Goal: Information Seeking & Learning: Learn about a topic

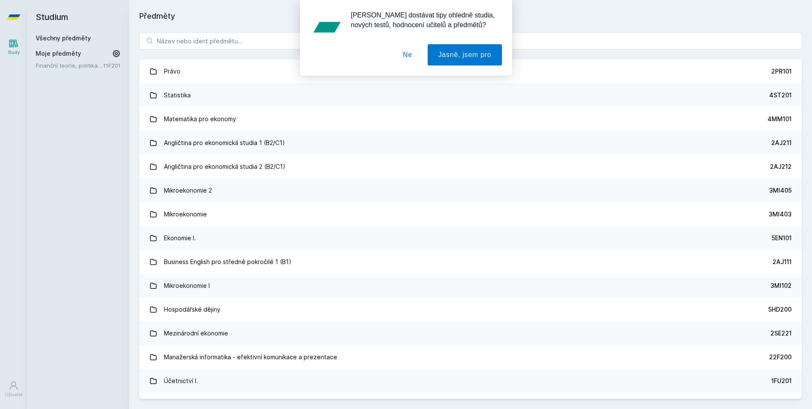
click at [414, 53] on button "Ne" at bounding box center [408, 54] width 31 height 21
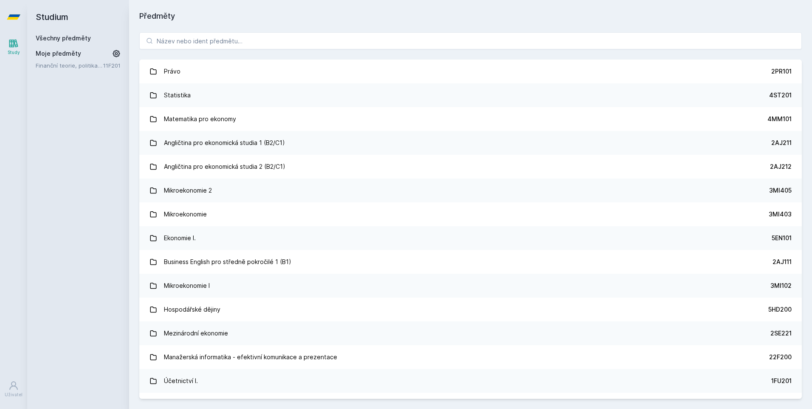
click at [361, 47] on div "[PERSON_NAME] dostávat tipy ohledně studia, nových testů, hodnocení učitelů a p…" at bounding box center [406, 38] width 812 height 76
click at [364, 42] on input "search" at bounding box center [470, 40] width 663 height 17
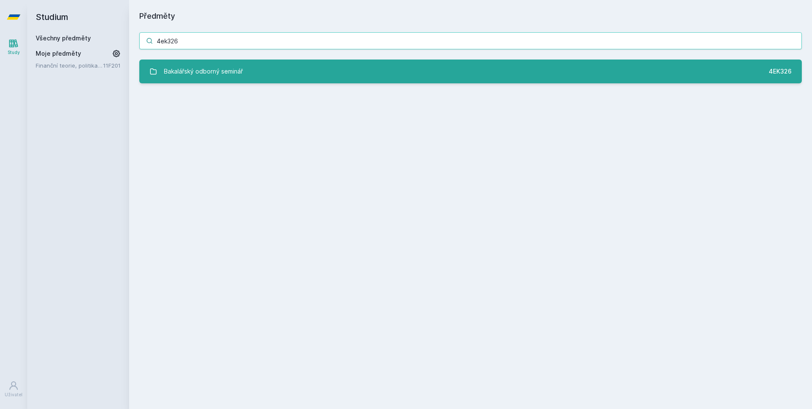
type input "4ek326"
click at [342, 77] on link "Bakalářský odborný seminář 4EK326" at bounding box center [470, 71] width 663 height 24
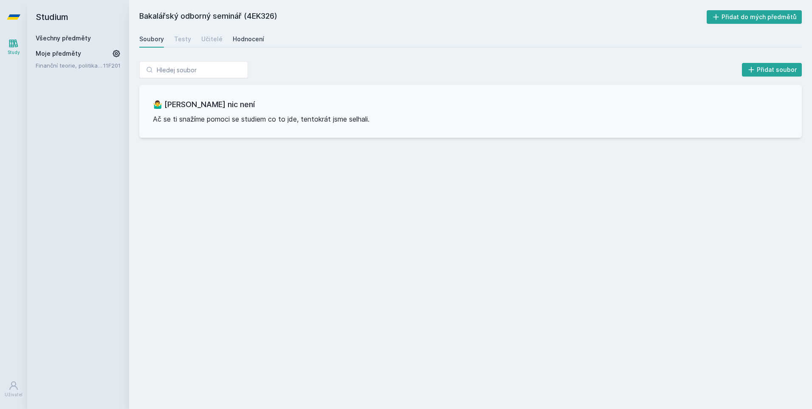
click at [238, 38] on div "Hodnocení" at bounding box center [248, 39] width 31 height 8
click at [144, 38] on div "Soubory" at bounding box center [151, 39] width 25 height 8
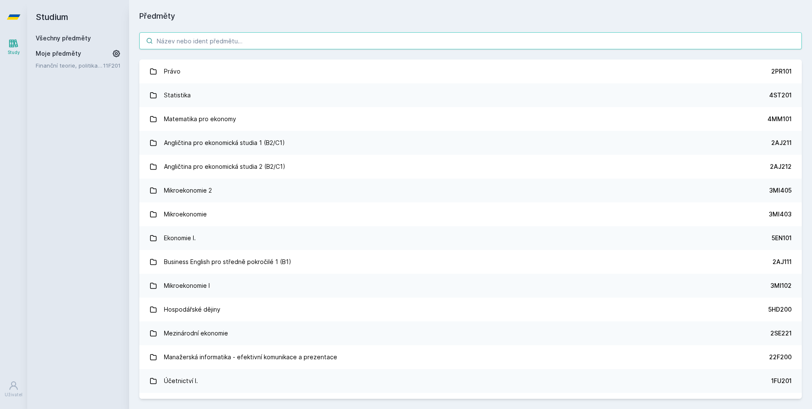
click at [228, 42] on input "search" at bounding box center [470, 40] width 663 height 17
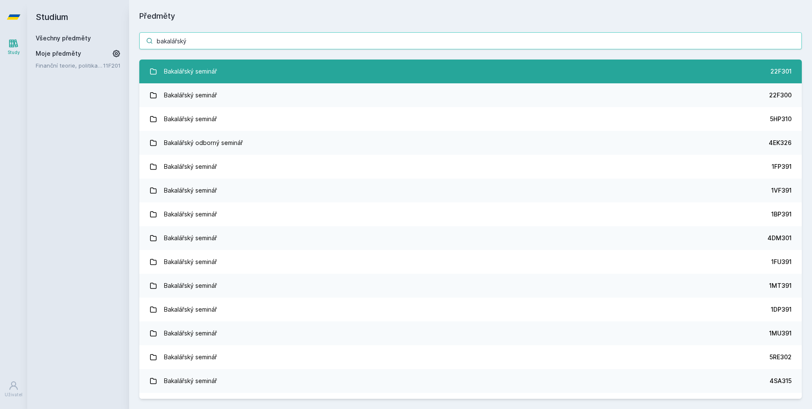
type input "bakalářský"
click at [226, 68] on link "Bakalářský seminář 22F301" at bounding box center [470, 71] width 663 height 24
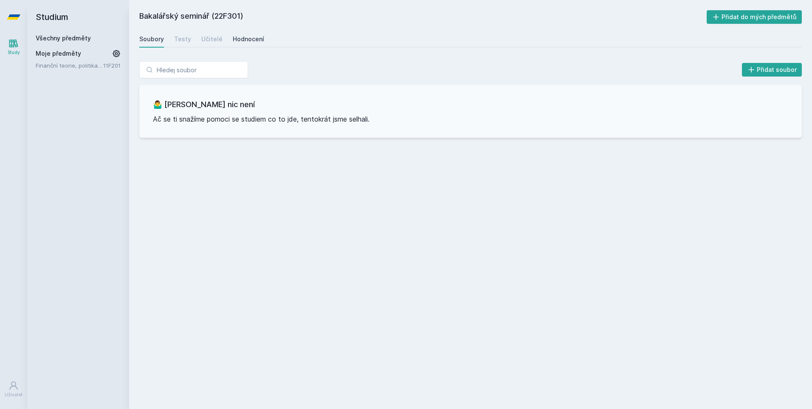
click at [249, 42] on div "Hodnocení" at bounding box center [248, 39] width 31 height 8
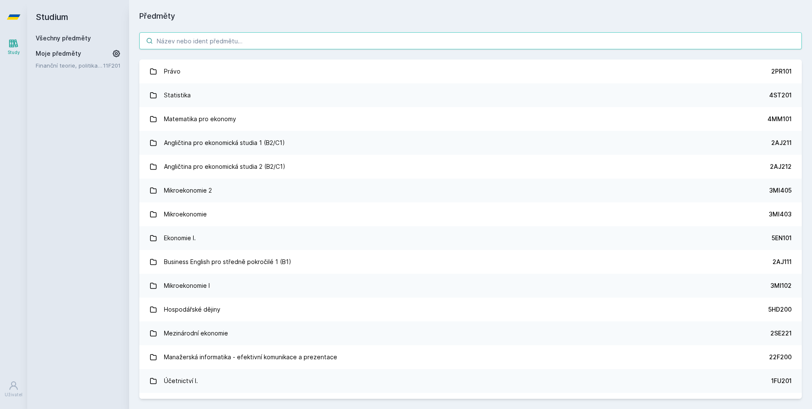
click at [213, 40] on input "search" at bounding box center [470, 40] width 663 height 17
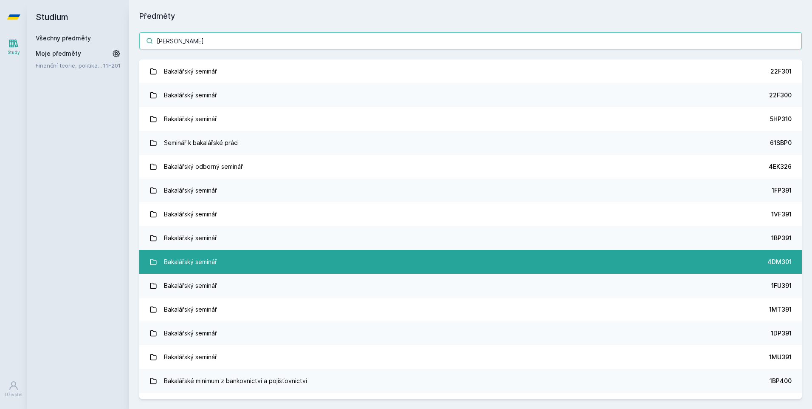
type input "[PERSON_NAME]"
click at [237, 266] on link "Bakalářský seminář 4DM301" at bounding box center [470, 262] width 663 height 24
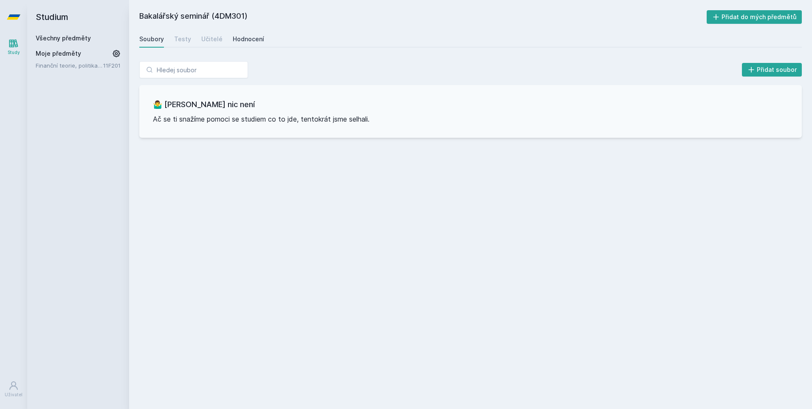
click at [250, 39] on div "Hodnocení" at bounding box center [248, 39] width 31 height 8
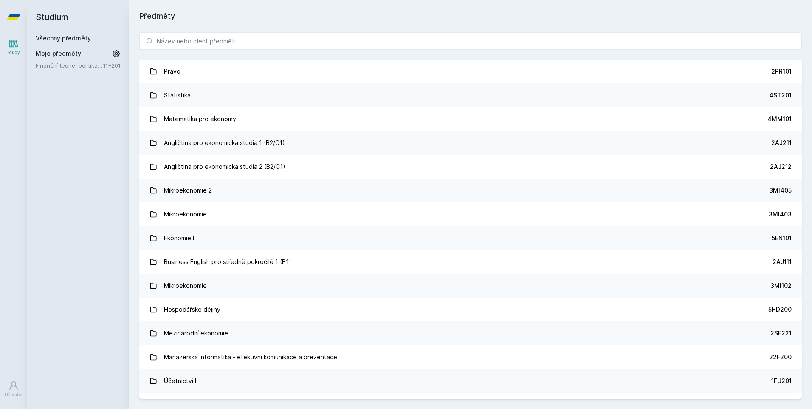
click at [249, 51] on div "Právo 2PR101 Statistika 4ST201 Matematika pro ekonomy 4MM101 Angličtina pro eko…" at bounding box center [470, 215] width 683 height 387
click at [249, 48] on input "search" at bounding box center [470, 40] width 663 height 17
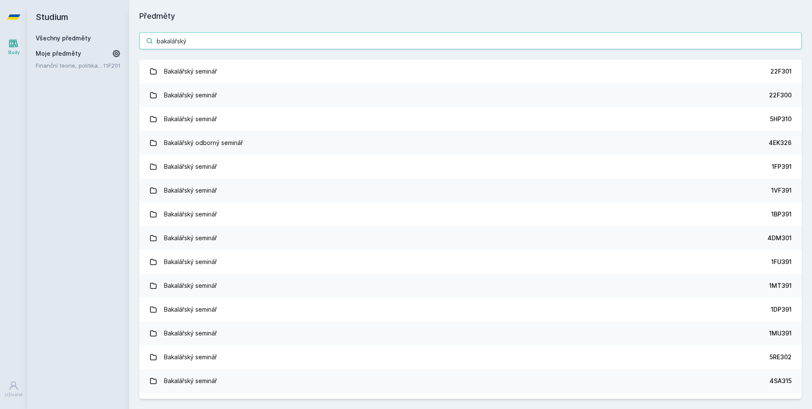
type input "bakalářský"
